Goal: Information Seeking & Learning: Learn about a topic

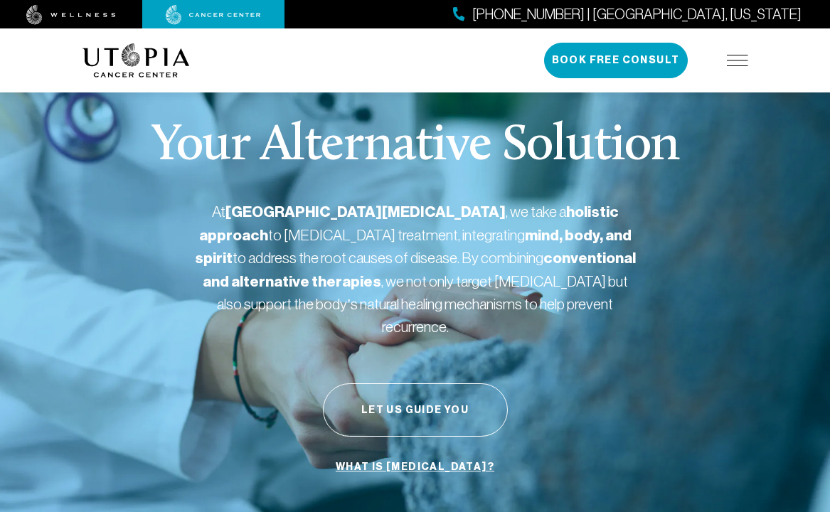
drag, startPoint x: 426, startPoint y: 162, endPoint x: 440, endPoint y: 243, distance: 81.6
click at [426, 186] on div "Your Alternative Solution At [GEOGRAPHIC_DATA][MEDICAL_DATA] , we take a holist…" at bounding box center [416, 301] width 666 height 474
click at [490, 340] on div "Your Alternative Solution At [GEOGRAPHIC_DATA][MEDICAL_DATA] , we take a holist…" at bounding box center [416, 301] width 666 height 474
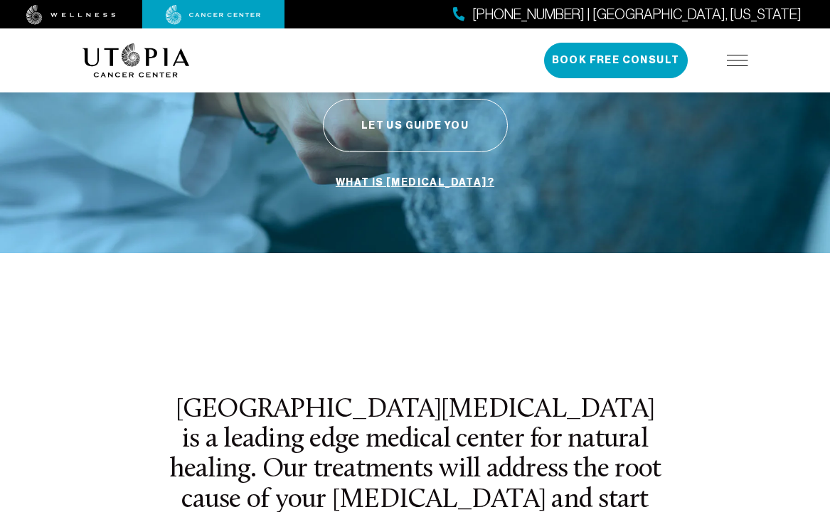
click at [408, 154] on div "Your Alternative Solution At [GEOGRAPHIC_DATA][MEDICAL_DATA] , we take a holist…" at bounding box center [416, 16] width 666 height 474
drag, startPoint x: 408, startPoint y: 292, endPoint x: 425, endPoint y: 356, distance: 66.3
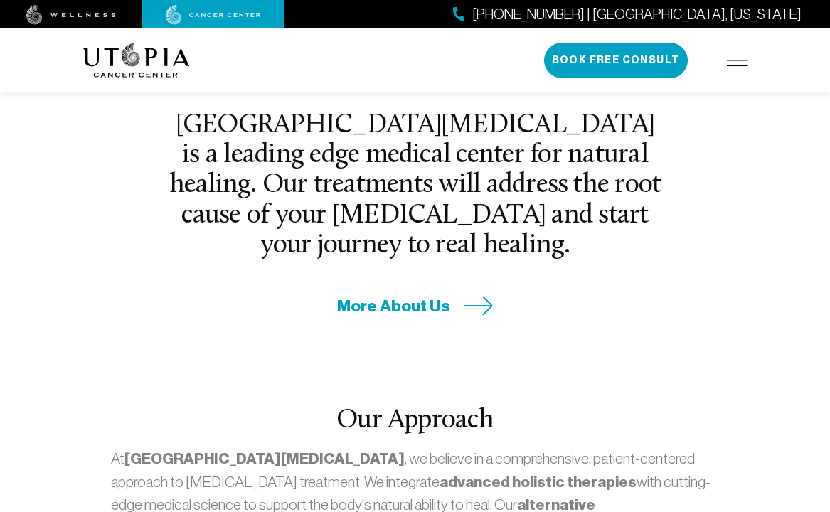
drag, startPoint x: 428, startPoint y: 94, endPoint x: 416, endPoint y: 242, distance: 148.4
drag, startPoint x: 416, startPoint y: 242, endPoint x: 440, endPoint y: 326, distance: 87.8
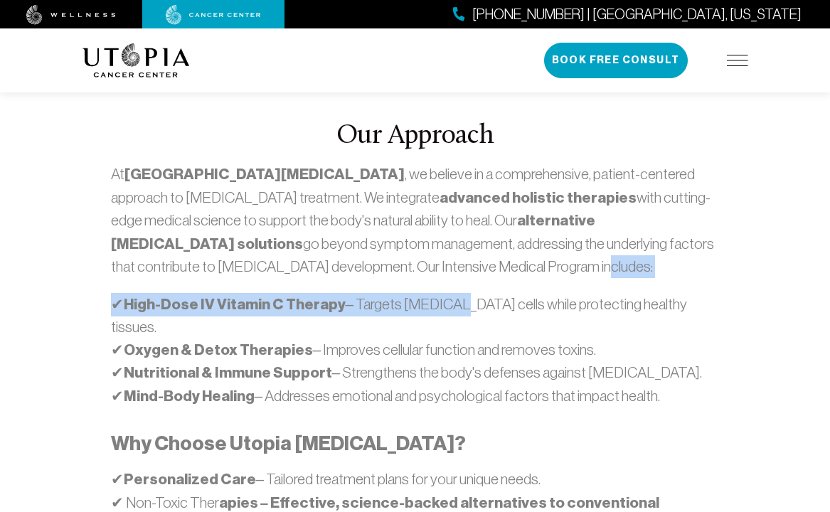
drag, startPoint x: 457, startPoint y: 220, endPoint x: 442, endPoint y: 295, distance: 76.9
click at [442, 258] on div "At [GEOGRAPHIC_DATA][MEDICAL_DATA] , we believe in a comprehensive, patient-cen…" at bounding box center [415, 403] width 609 height 480
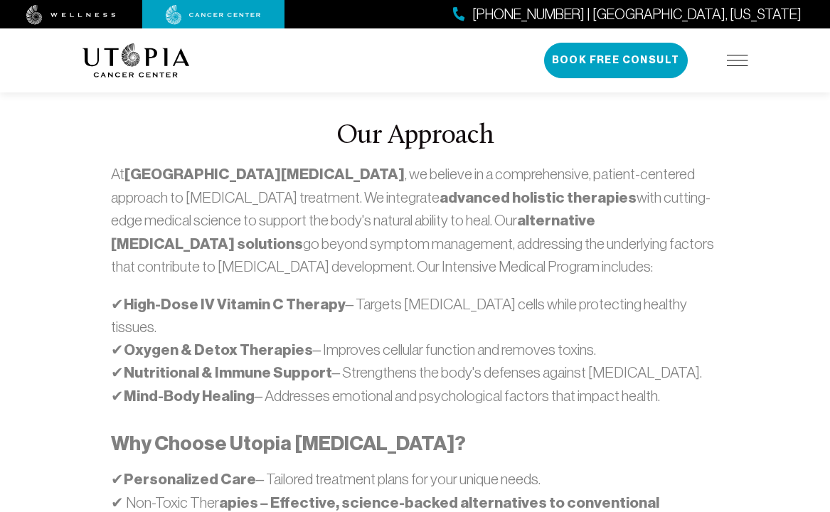
drag, startPoint x: 452, startPoint y: 340, endPoint x: 485, endPoint y: 389, distance: 59.4
click at [467, 374] on div "At [GEOGRAPHIC_DATA][MEDICAL_DATA] , we believe in a comprehensive, patient-cen…" at bounding box center [415, 403] width 609 height 480
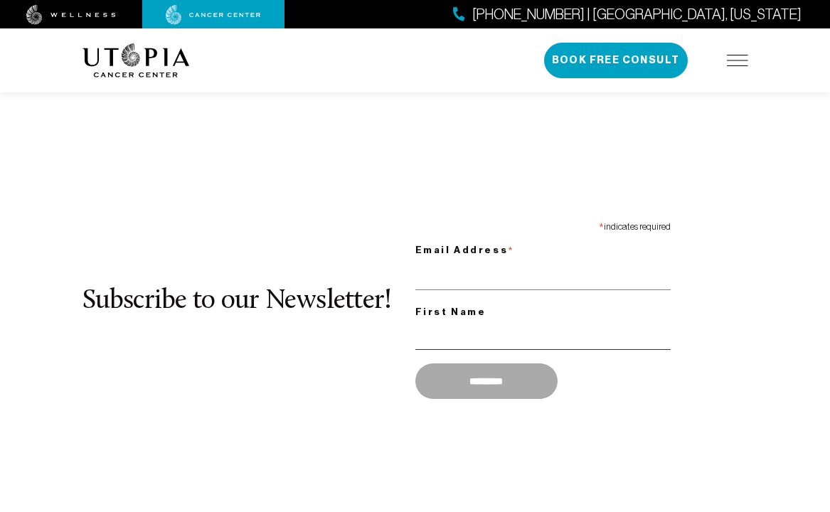
drag, startPoint x: 459, startPoint y: 236, endPoint x: 468, endPoint y: 425, distance: 188.7
click at [448, 267] on div "* indicates required Email Address * First Name *********" at bounding box center [548, 311] width 266 height 192
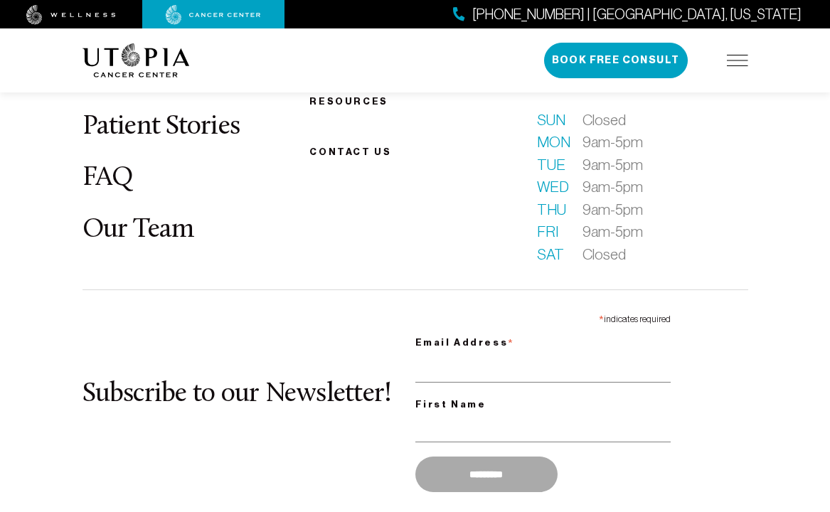
scroll to position [6313, 0]
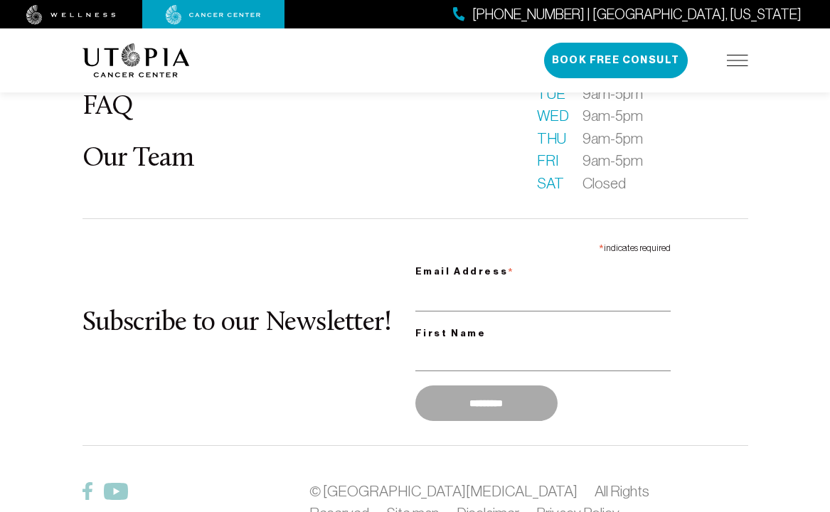
click at [462, 379] on div "What is [MEDICAL_DATA]? About Us Patient Stories FAQ Our Team Becoming a patien…" at bounding box center [415, 257] width 683 height 697
click at [536, 505] on link "Privacy Policy" at bounding box center [577, 513] width 83 height 16
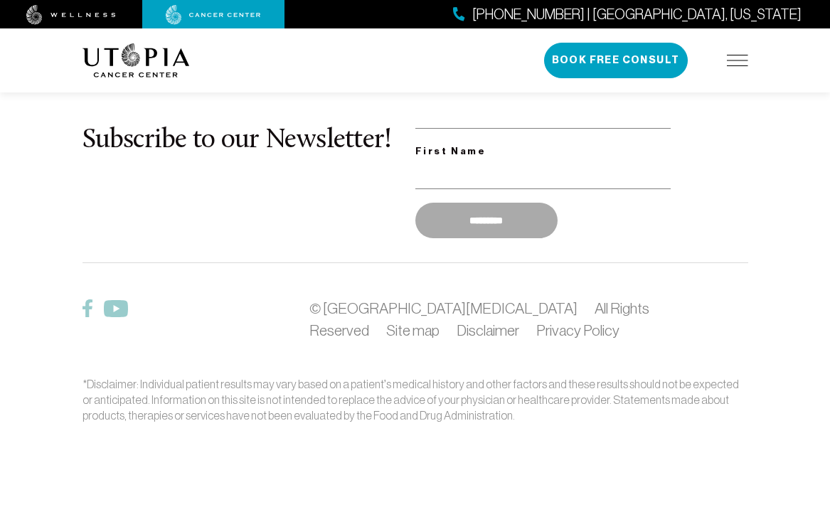
scroll to position [2611, 0]
